Goal: Check status

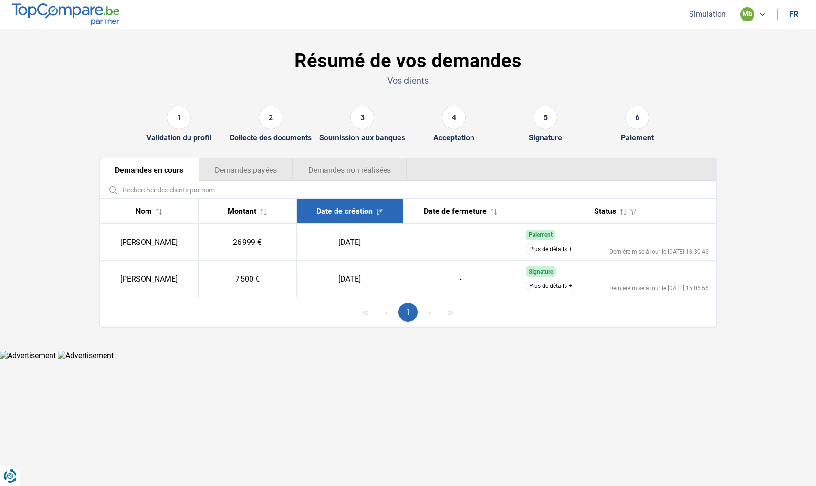
click at [373, 168] on button "Demandes non réalisées" at bounding box center [349, 169] width 114 height 23
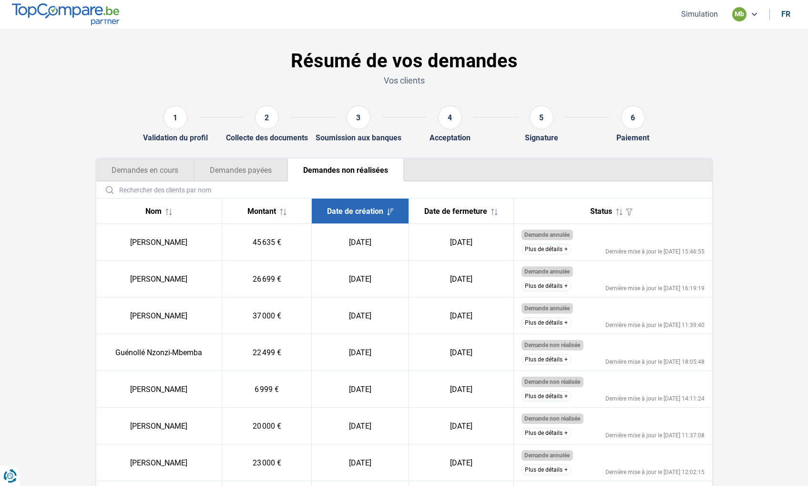
click at [356, 207] on span "Date de création" at bounding box center [355, 211] width 56 height 9
click at [258, 167] on button "Demandes payées" at bounding box center [240, 169] width 93 height 23
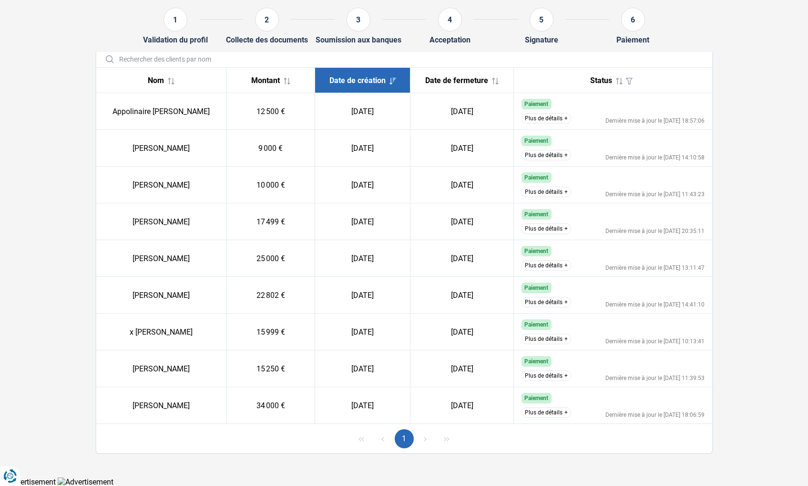
scroll to position [52, 0]
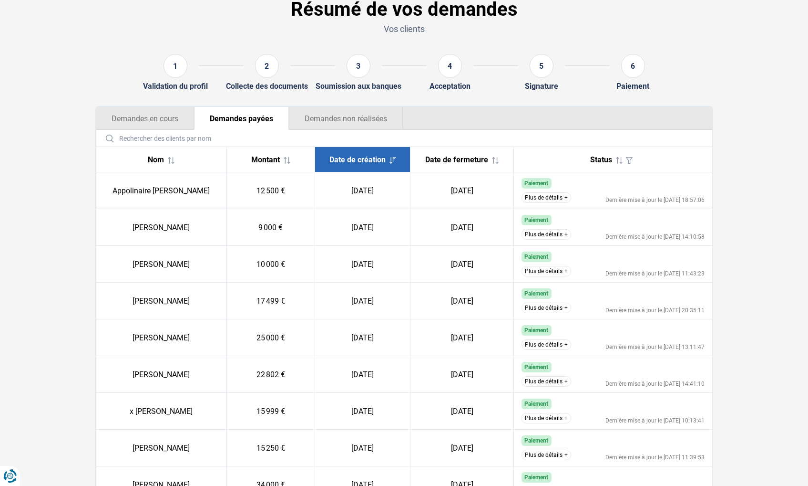
click at [138, 124] on button "Demandes en cours" at bounding box center [145, 118] width 98 height 23
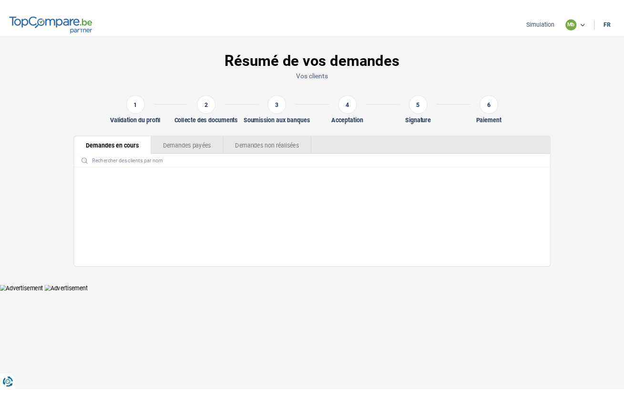
scroll to position [0, 0]
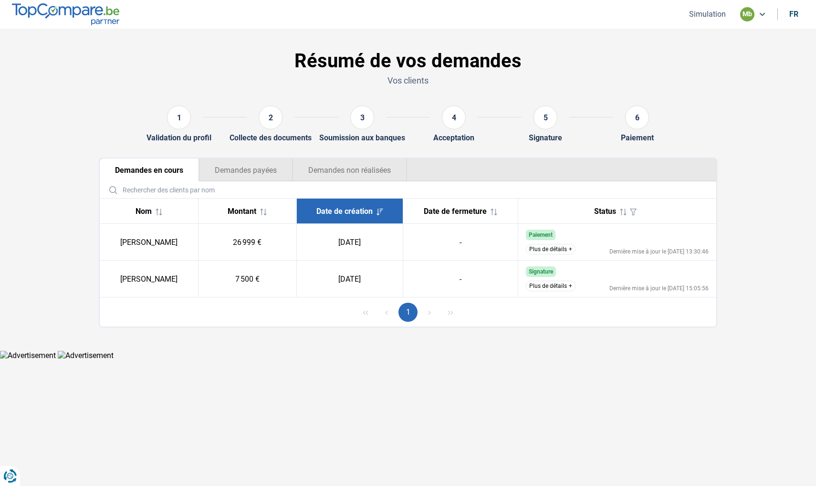
click at [546, 282] on button "Plus de détails" at bounding box center [551, 285] width 50 height 10
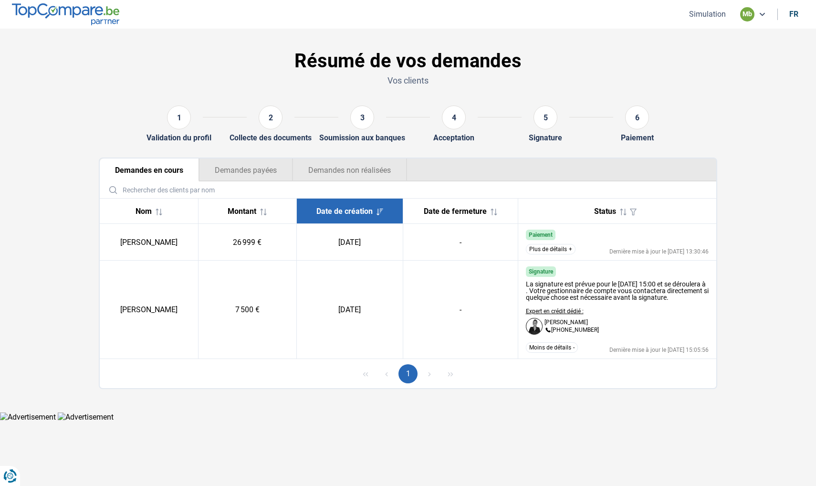
drag, startPoint x: 525, startPoint y: 286, endPoint x: 573, endPoint y: 305, distance: 52.0
click at [573, 300] on div "La signature est prévue pour le [DATE] 15:00 et se déroulera à . Votre gestionn…" at bounding box center [617, 290] width 183 height 20
click at [557, 300] on div "La signature est prévue pour le [DATE] 15:00 et se déroulera à . Votre gestionn…" at bounding box center [617, 290] width 183 height 20
drag, startPoint x: 527, startPoint y: 282, endPoint x: 564, endPoint y: 307, distance: 44.8
click at [564, 300] on div "La signature est prévue pour le [DATE] 15:00 et se déroulera à . Votre gestionn…" at bounding box center [617, 290] width 183 height 20
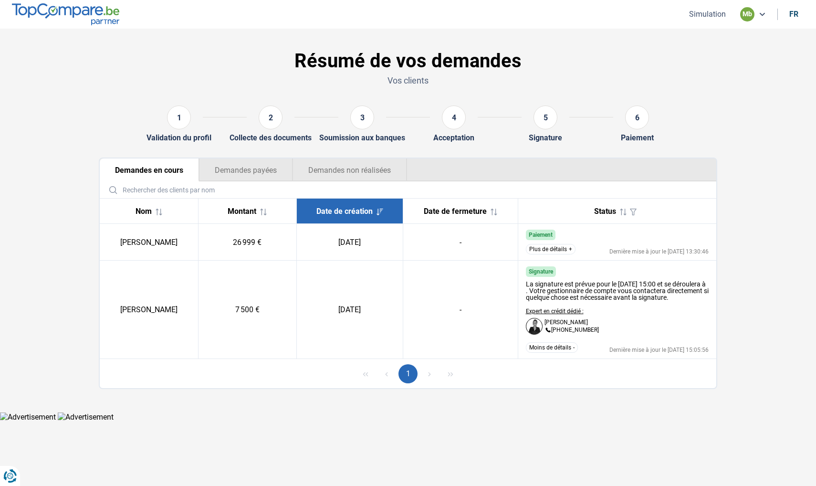
click at [562, 300] on div "La signature est prévue pour le [DATE] 15:00 et se déroulera à . Votre gestionn…" at bounding box center [617, 290] width 183 height 20
drag, startPoint x: 527, startPoint y: 283, endPoint x: 582, endPoint y: 309, distance: 61.5
click at [582, 309] on div "La signature est prévue pour le [DATE] 15:00 et se déroulera à . Votre gestionn…" at bounding box center [617, 308] width 183 height 62
click at [601, 293] on div "La signature est prévue pour le [DATE] 15:00 et se déroulera à . Votre gestionn…" at bounding box center [617, 290] width 183 height 20
drag, startPoint x: 526, startPoint y: 283, endPoint x: 650, endPoint y: 286, distance: 124.0
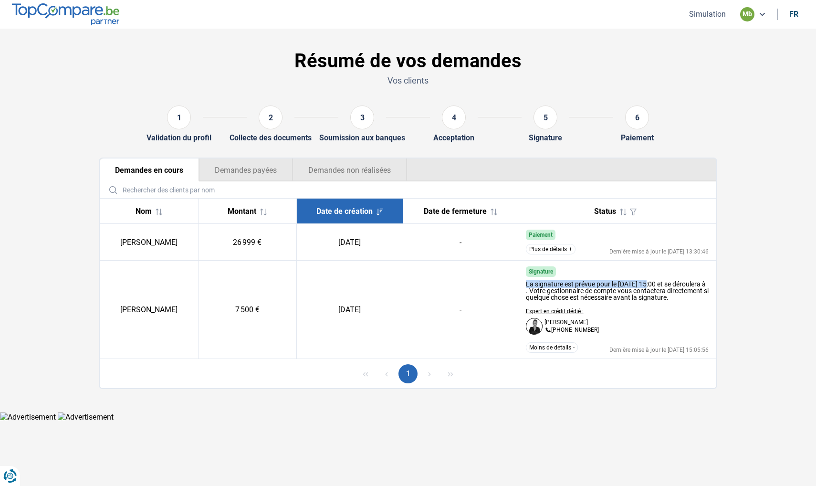
click at [650, 286] on div "La signature est prévue pour le [DATE] 15:00 et se déroulera à . Votre gestionn…" at bounding box center [617, 290] width 183 height 20
click at [655, 286] on div "La signature est prévue pour le [DATE] 15:00 et se déroulera à . Votre gestionn…" at bounding box center [617, 290] width 183 height 20
click at [651, 275] on td "Signature La signature est prévue pour le [DATE] 15:00 et se déroulera à . Votr…" at bounding box center [616, 309] width 198 height 98
drag, startPoint x: 525, startPoint y: 283, endPoint x: 564, endPoint y: 297, distance: 41.6
click at [564, 297] on div "La signature est prévue pour le [DATE] 15:00 et se déroulera à . Votre gestionn…" at bounding box center [617, 290] width 183 height 20
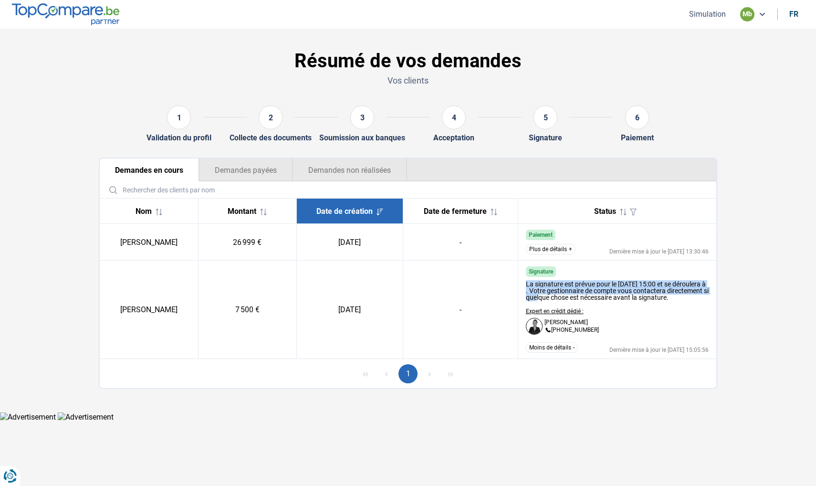
click at [564, 297] on div "La signature est prévue pour le [DATE] 15:00 et se déroulera à . Votre gestionn…" at bounding box center [617, 290] width 183 height 20
drag, startPoint x: 558, startPoint y: 306, endPoint x: 522, endPoint y: 284, distance: 42.5
click at [522, 284] on td "Signature La signature est prévue pour le [DATE] 15:00 et se déroulera à . Votr…" at bounding box center [616, 309] width 198 height 98
click at [527, 284] on div "La signature est prévue pour le [DATE] 15:00 et se déroulera à . Votre gestionn…" at bounding box center [617, 290] width 183 height 20
drag, startPoint x: 527, startPoint y: 284, endPoint x: 561, endPoint y: 303, distance: 38.9
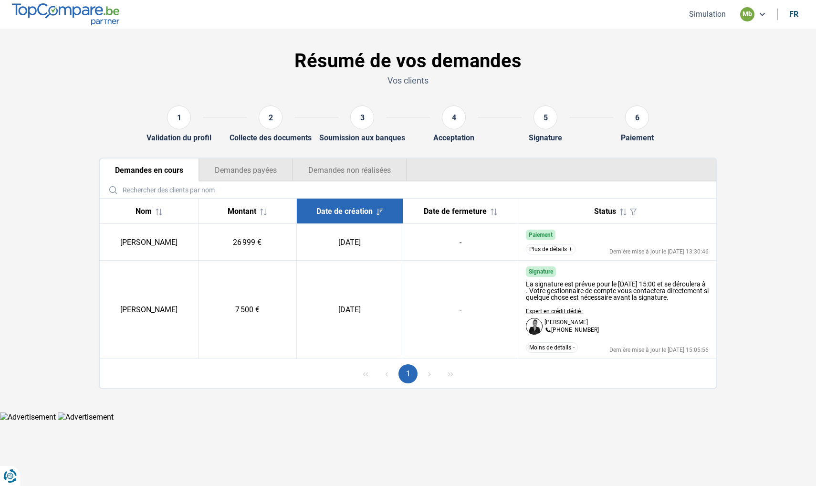
click at [561, 300] on div "La signature est prévue pour le [DATE] 15:00 et se déroulera à . Votre gestionn…" at bounding box center [617, 290] width 183 height 20
click at [562, 300] on div "La signature est prévue pour le [DATE] 15:00 et se déroulera à . Votre gestionn…" at bounding box center [617, 290] width 183 height 20
click at [561, 300] on div "La signature est prévue pour le [DATE] 15:00 et se déroulera à . Votre gestionn…" at bounding box center [617, 290] width 183 height 20
click at [557, 300] on div "La signature est prévue pour le [DATE] 15:00 et se déroulera à . Votre gestionn…" at bounding box center [617, 290] width 183 height 20
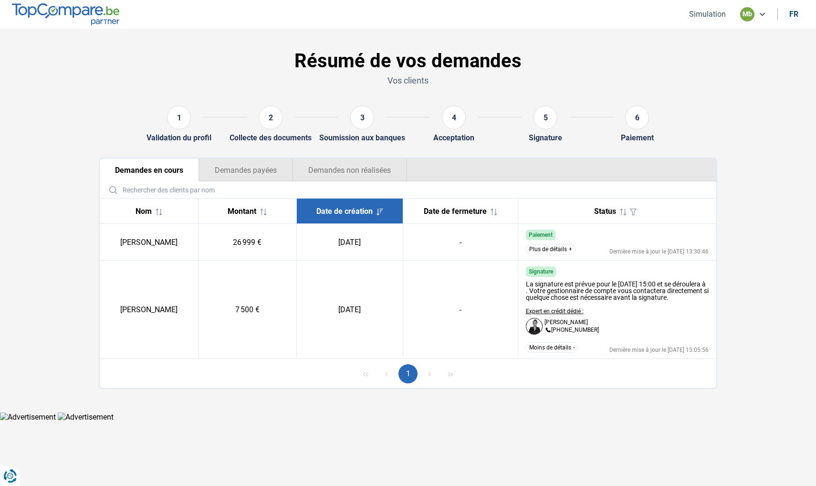
drag, startPoint x: 557, startPoint y: 305, endPoint x: 527, endPoint y: 281, distance: 38.1
click at [527, 281] on div "La signature est prévue pour le [DATE] 15:00 et se déroulera à . Votre gestionn…" at bounding box center [617, 290] width 183 height 20
click at [571, 308] on div "La signature est prévue pour le [DATE] 15:00 et se déroulera à . Votre gestionn…" at bounding box center [617, 308] width 183 height 62
drag, startPoint x: 562, startPoint y: 302, endPoint x: 525, endPoint y: 283, distance: 41.8
click at [526, 283] on div "La signature est prévue pour le [DATE] 15:00 et se déroulera à . Votre gestionn…" at bounding box center [617, 290] width 183 height 20
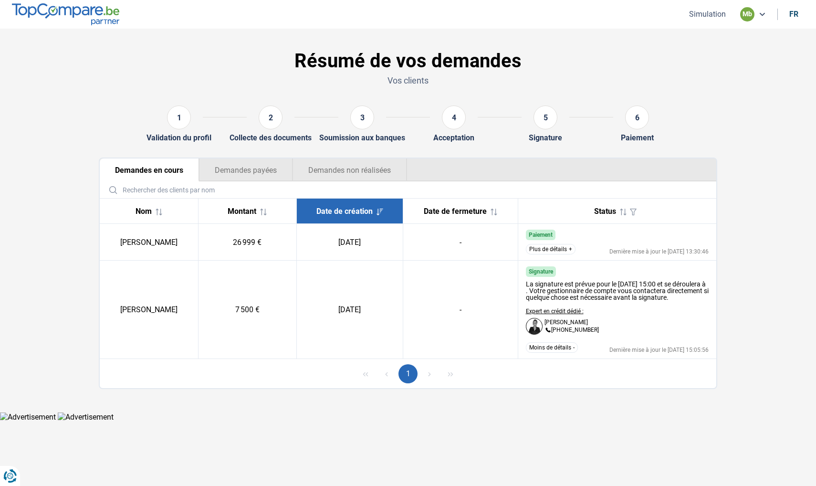
click at [562, 300] on div "La signature est prévue pour le [DATE] 15:00 et se déroulera à . Votre gestionn…" at bounding box center [617, 290] width 183 height 20
drag, startPoint x: 553, startPoint y: 304, endPoint x: 522, endPoint y: 280, distance: 39.5
click at [522, 280] on td "Signature La signature est prévue pour le [DATE] 15:00 et se déroulera à . Votr…" at bounding box center [616, 309] width 198 height 98
drag, startPoint x: 619, startPoint y: 284, endPoint x: 612, endPoint y: 286, distance: 6.8
click at [619, 284] on div "La signature est prévue pour le [DATE] 15:00 et se déroulera à . Votre gestionn…" at bounding box center [617, 290] width 183 height 20
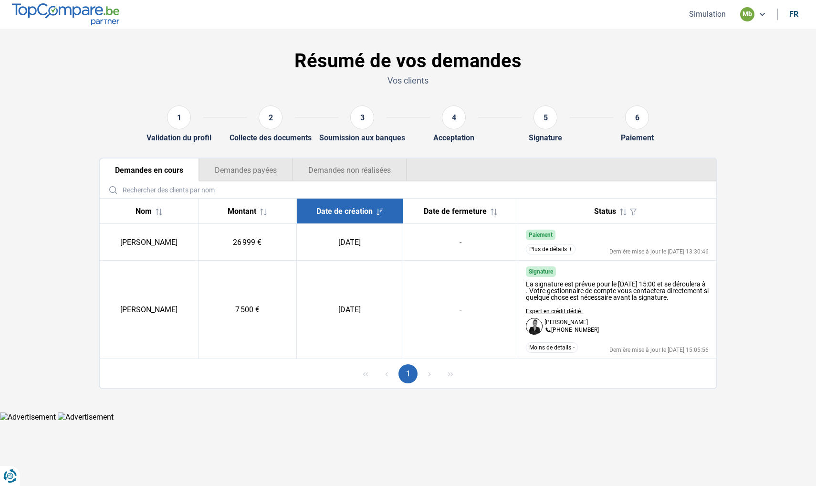
drag, startPoint x: 528, startPoint y: 284, endPoint x: 585, endPoint y: 303, distance: 59.9
click at [585, 300] on div "La signature est prévue pour le [DATE] 15:00 et se déroulera à . Votre gestionn…" at bounding box center [617, 290] width 183 height 20
click at [578, 300] on div "La signature est prévue pour le [DATE] 15:00 et se déroulera à . Votre gestionn…" at bounding box center [617, 290] width 183 height 20
drag, startPoint x: 573, startPoint y: 304, endPoint x: 523, endPoint y: 286, distance: 52.8
click at [523, 286] on td "Signature La signature est prévue pour le [DATE] 15:00 et se déroulera à . Votr…" at bounding box center [616, 309] width 198 height 98
